Goal: Check status: Check status

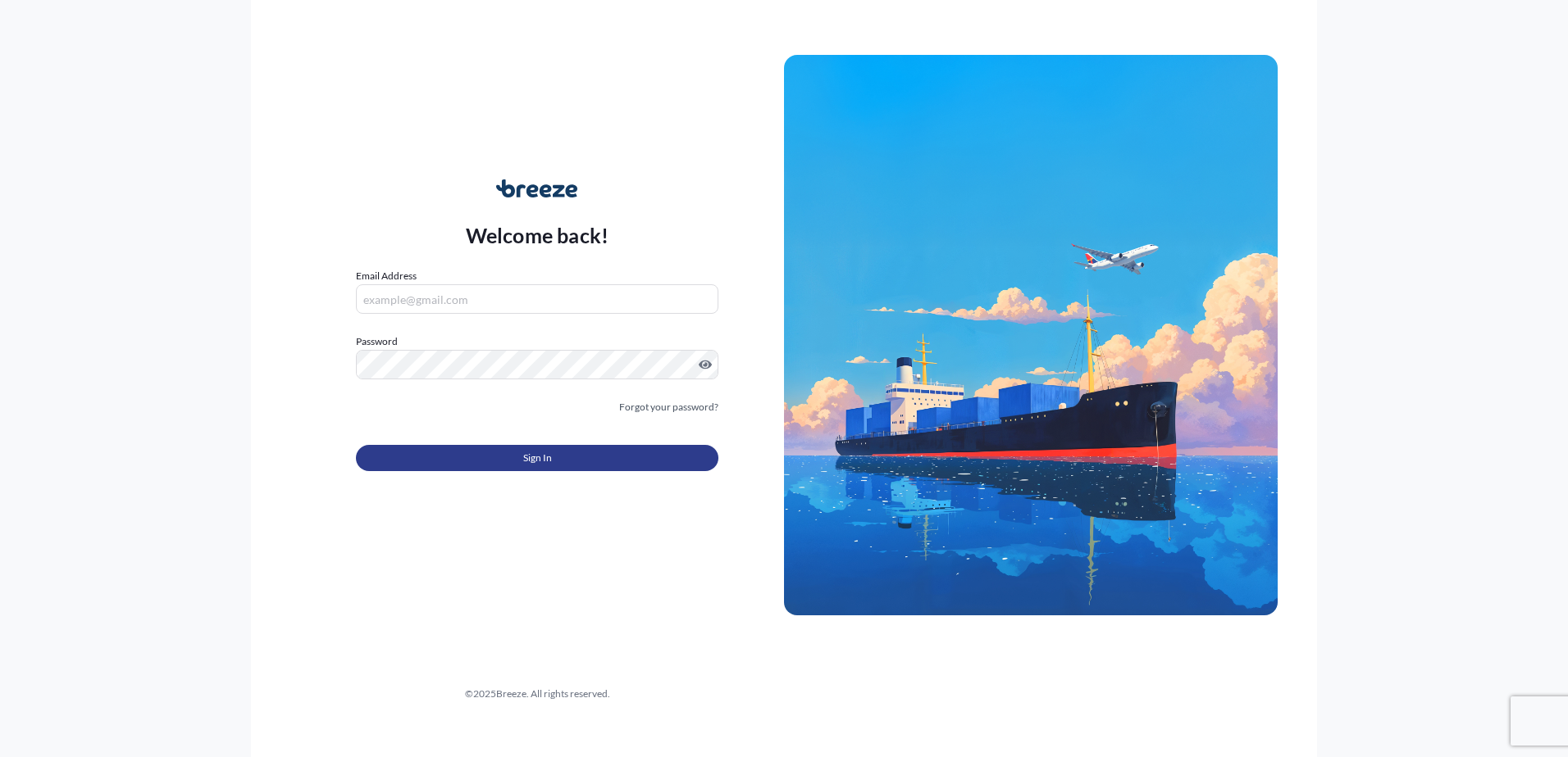
type input "[EMAIL_ADDRESS][DOMAIN_NAME]"
click at [571, 460] on button "Sign In" at bounding box center [537, 457] width 363 height 26
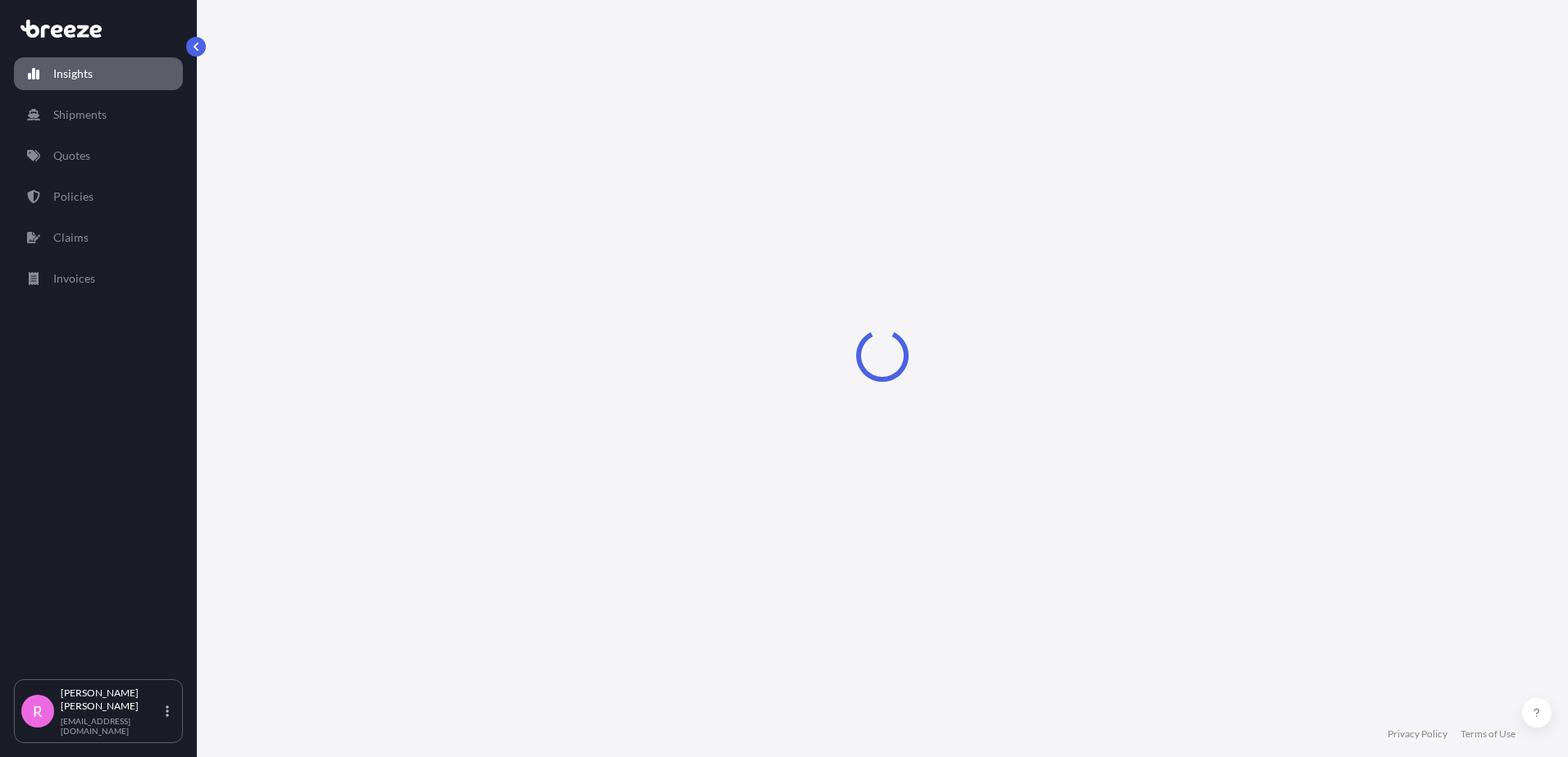
select select "2025"
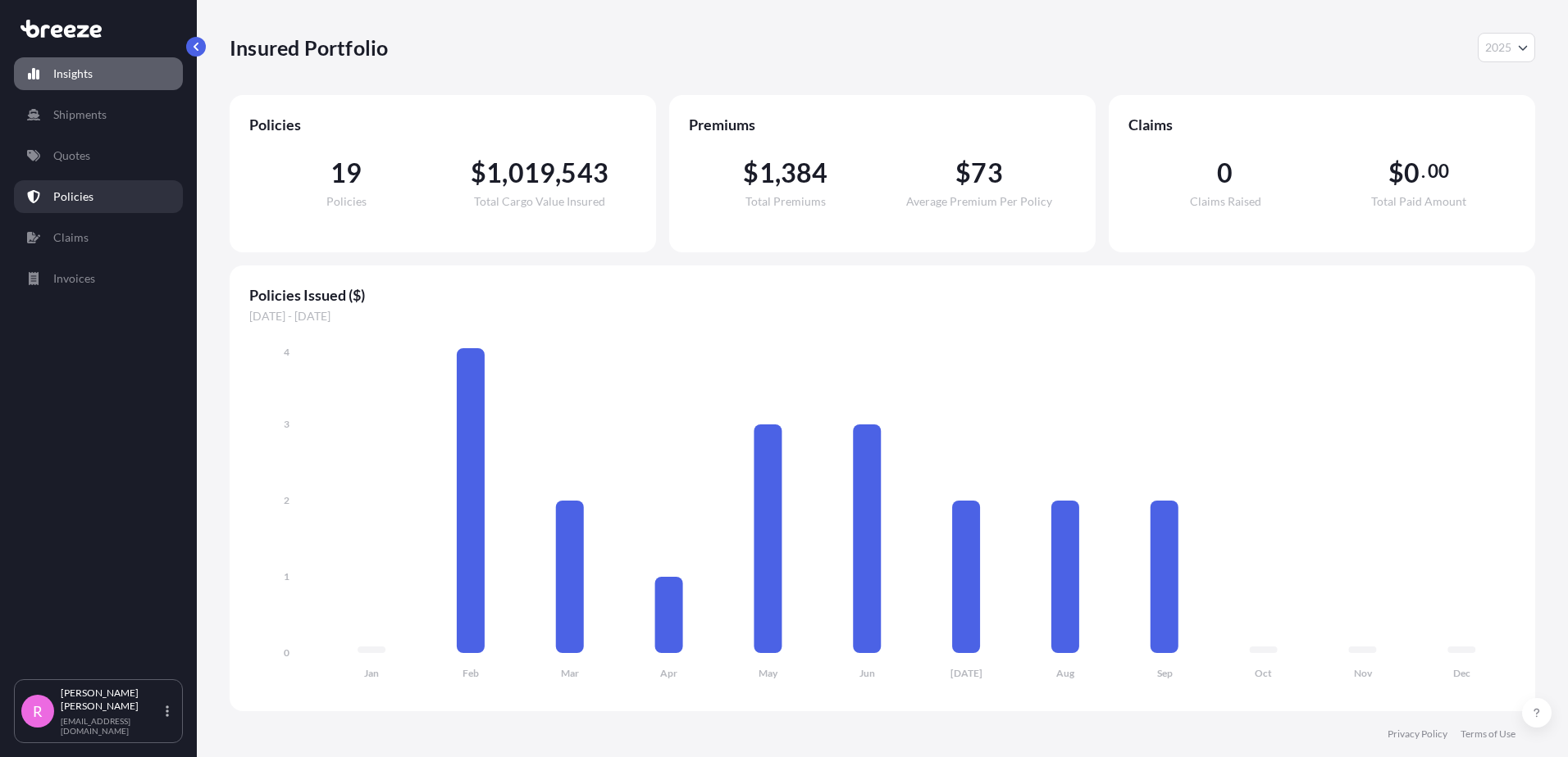
click at [98, 191] on link "Policies" at bounding box center [98, 197] width 169 height 33
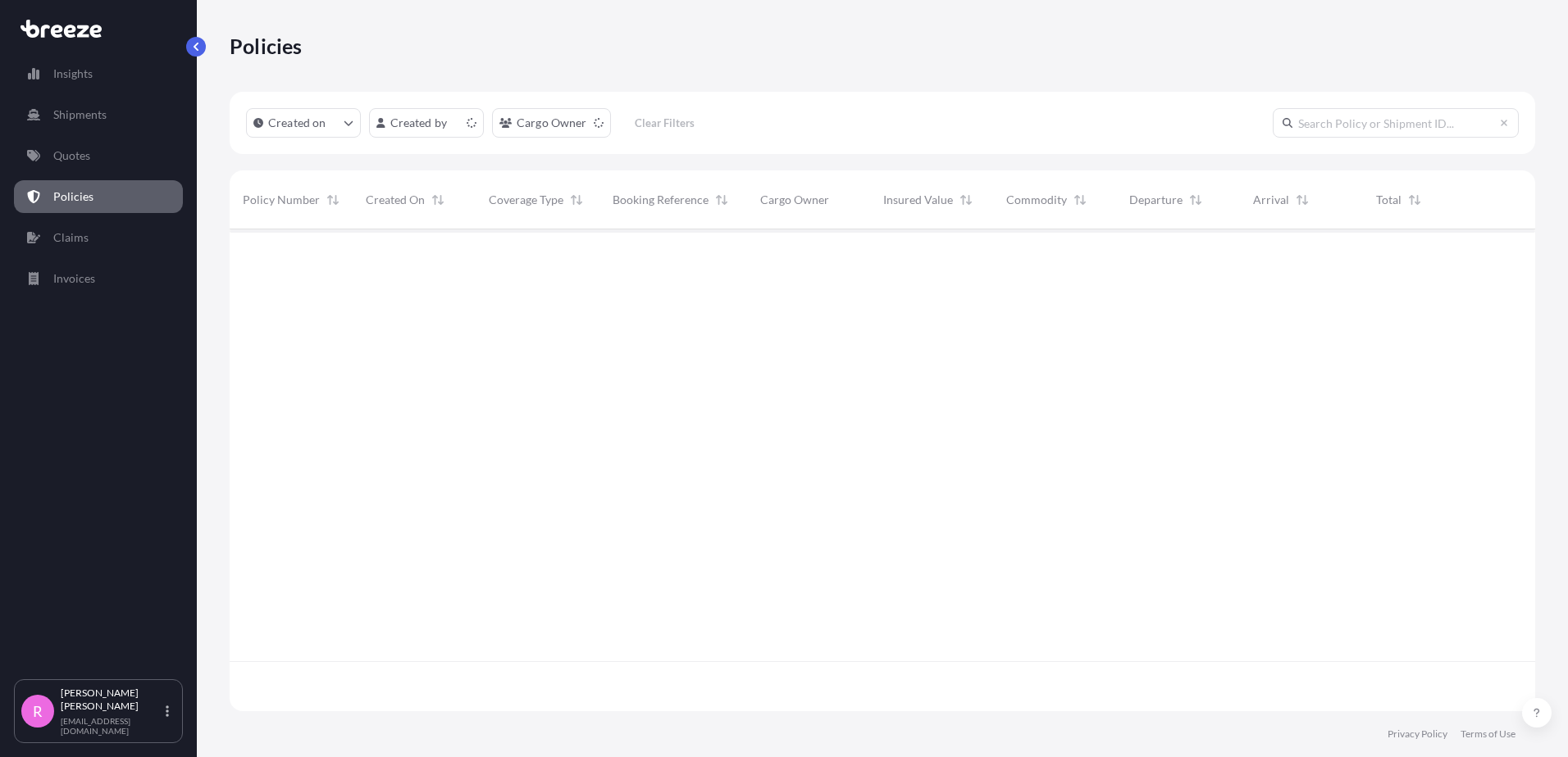
scroll to position [479, 1294]
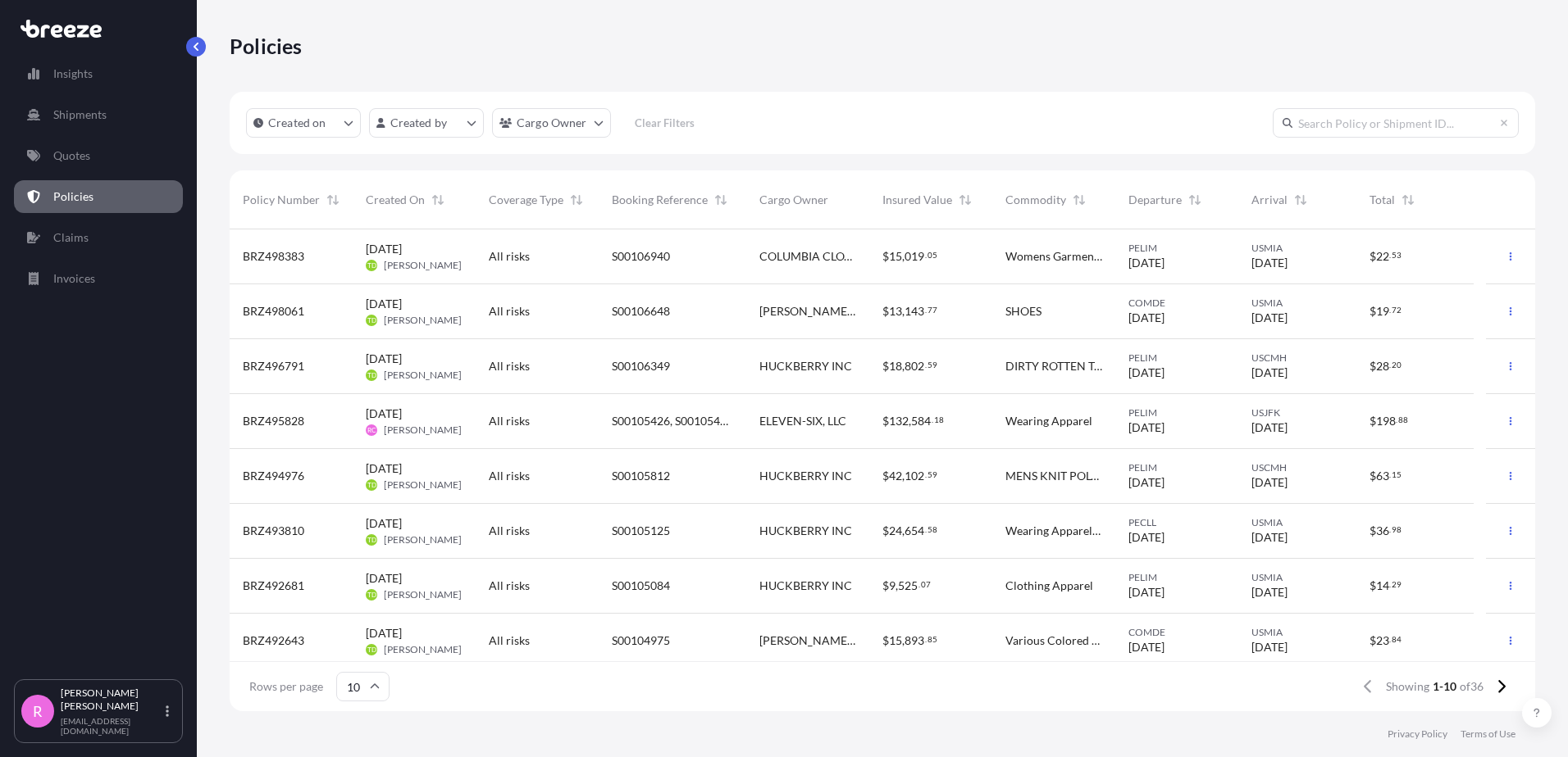
click at [700, 265] on div "S00106940" at bounding box center [672, 257] width 147 height 55
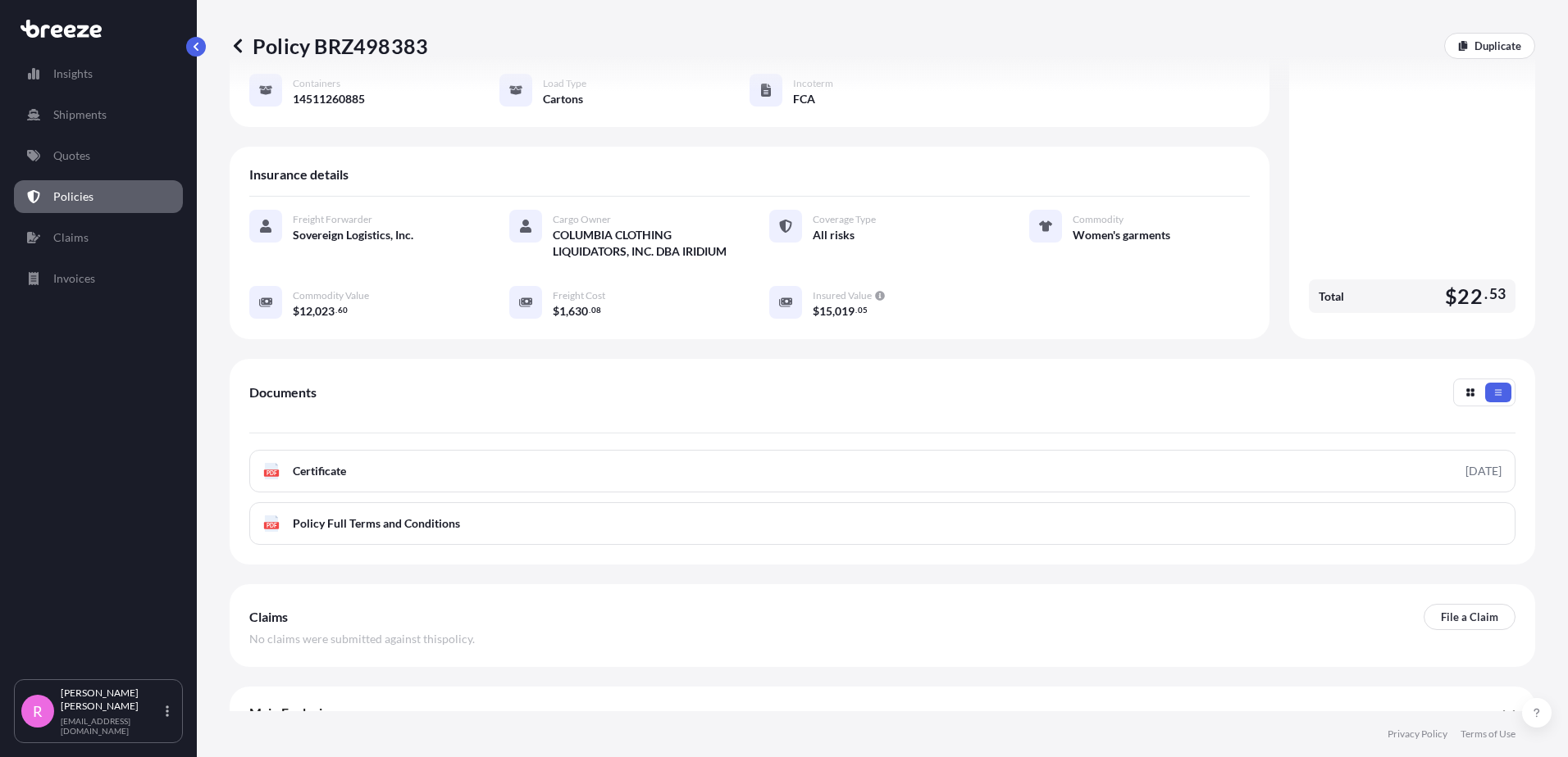
scroll to position [245, 0]
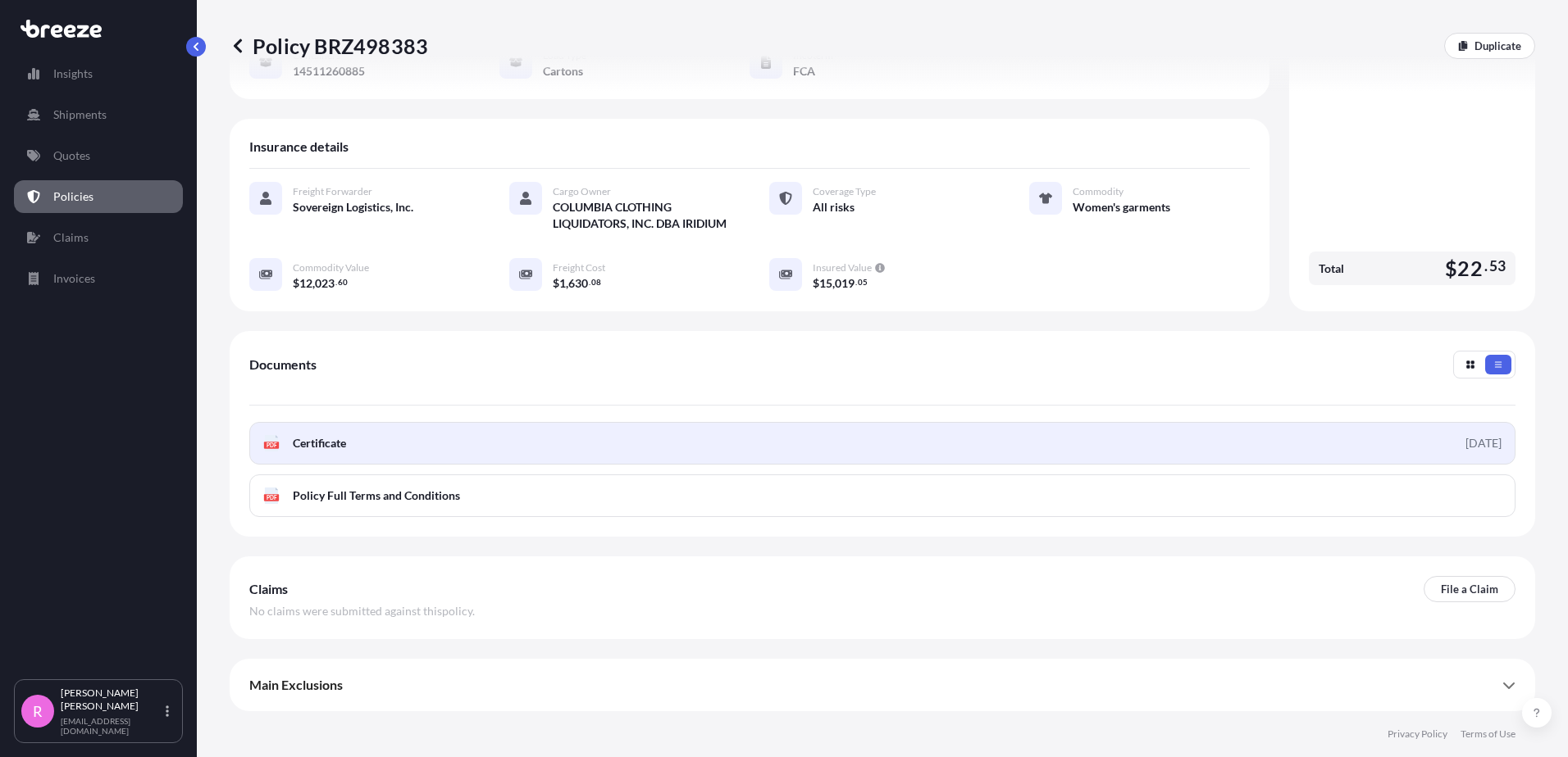
click at [516, 438] on link "PDF Certificate [DATE]" at bounding box center [882, 444] width 1266 height 43
